Goal: Obtain resource: Obtain resource

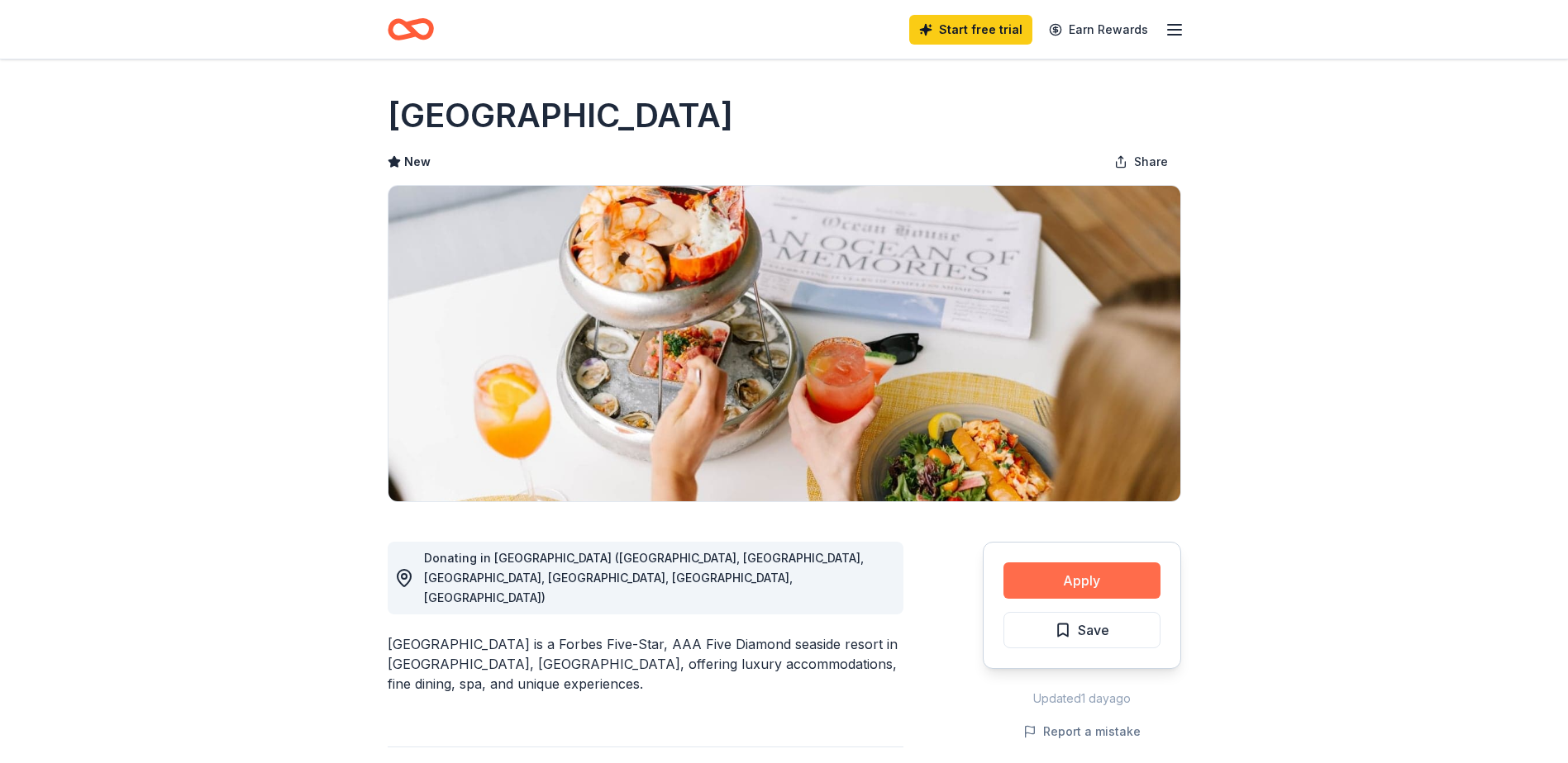
click at [1078, 580] on button "Apply" at bounding box center [1081, 580] width 157 height 36
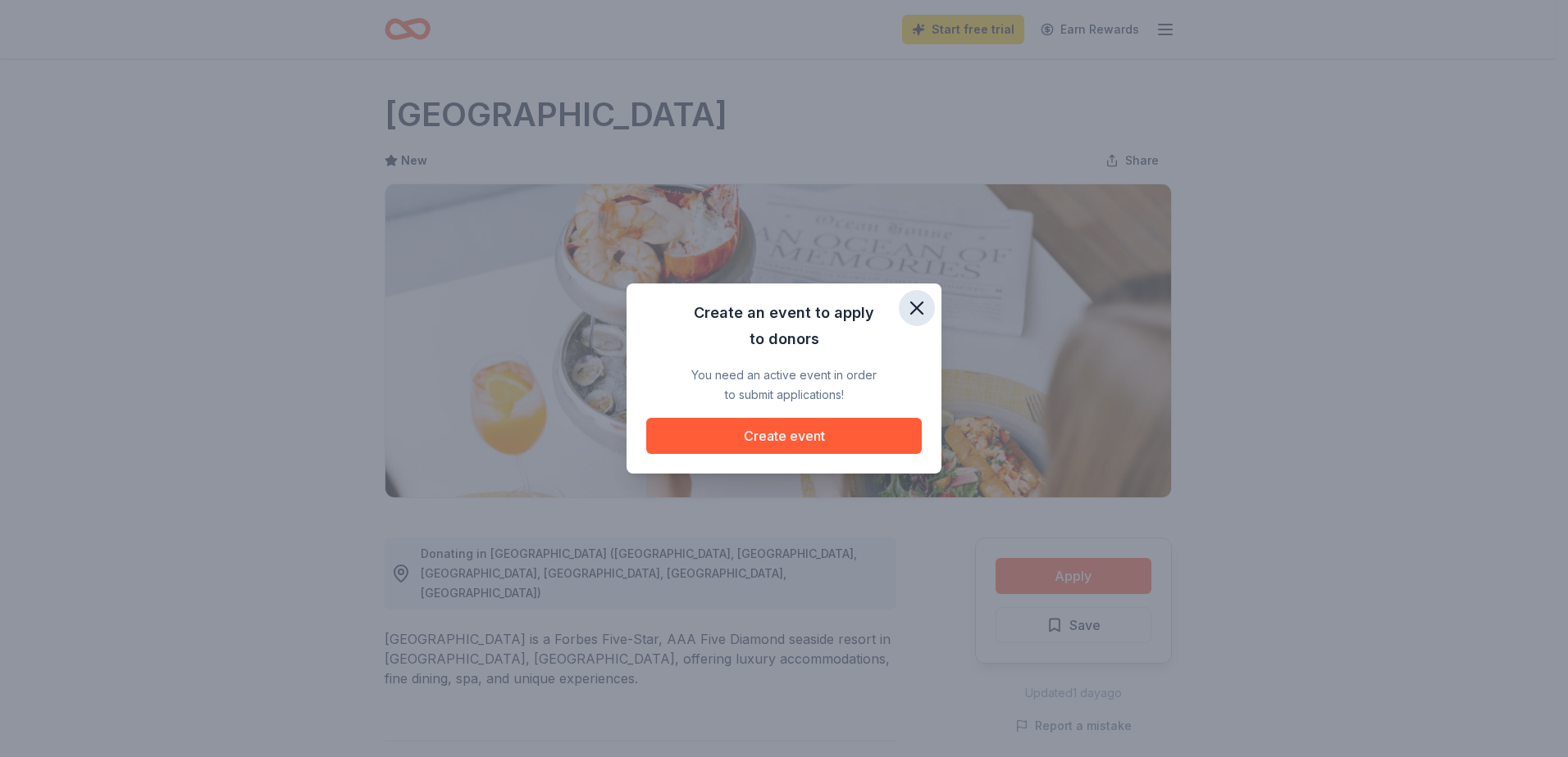
click at [919, 309] on icon "button" at bounding box center [917, 309] width 12 height 12
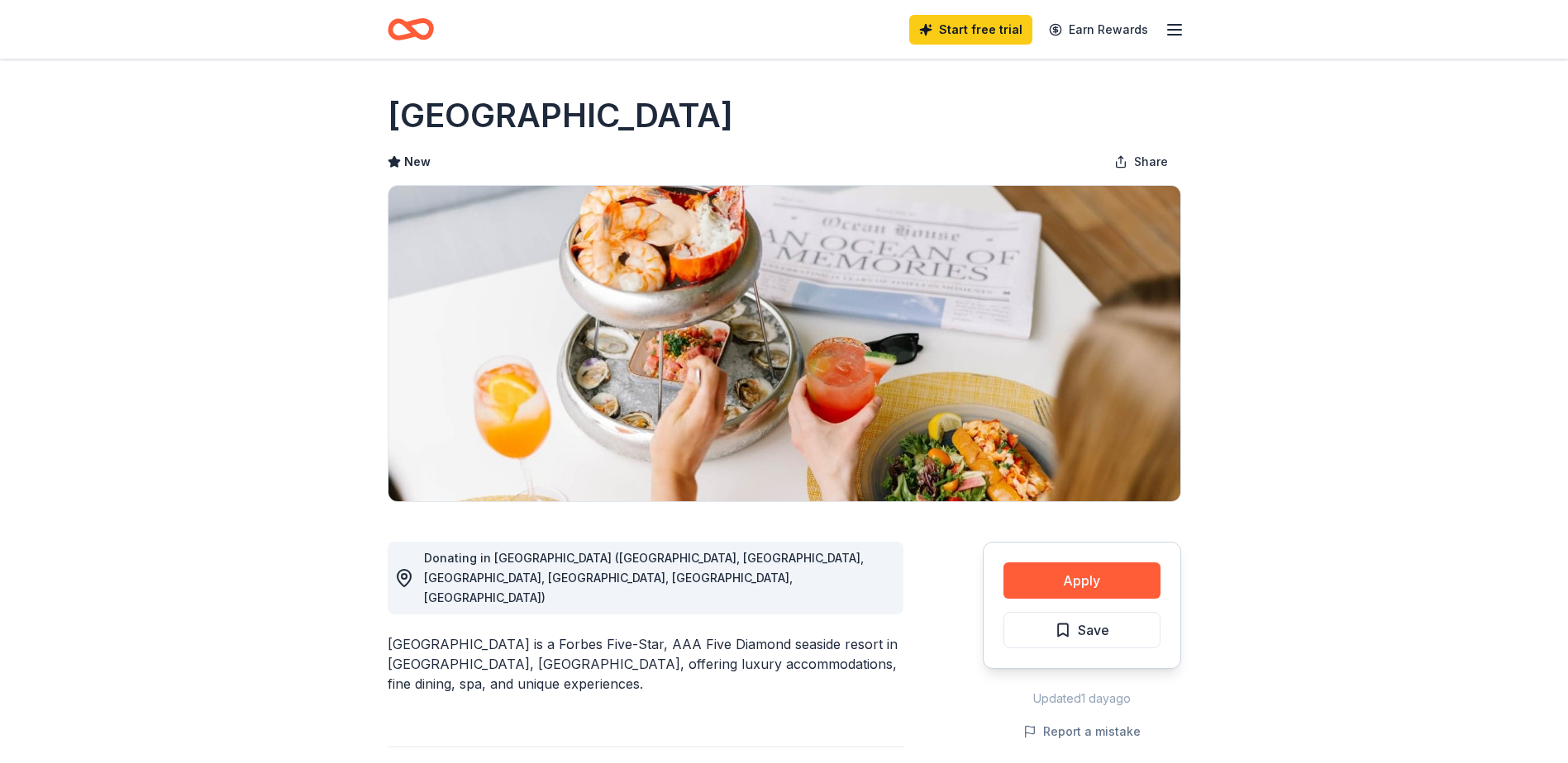
drag, startPoint x: 391, startPoint y: 115, endPoint x: 591, endPoint y: 132, distance: 200.7
click at [591, 132] on h1 "Ocean House" at bounding box center [560, 115] width 346 height 46
